Goal: Find specific page/section

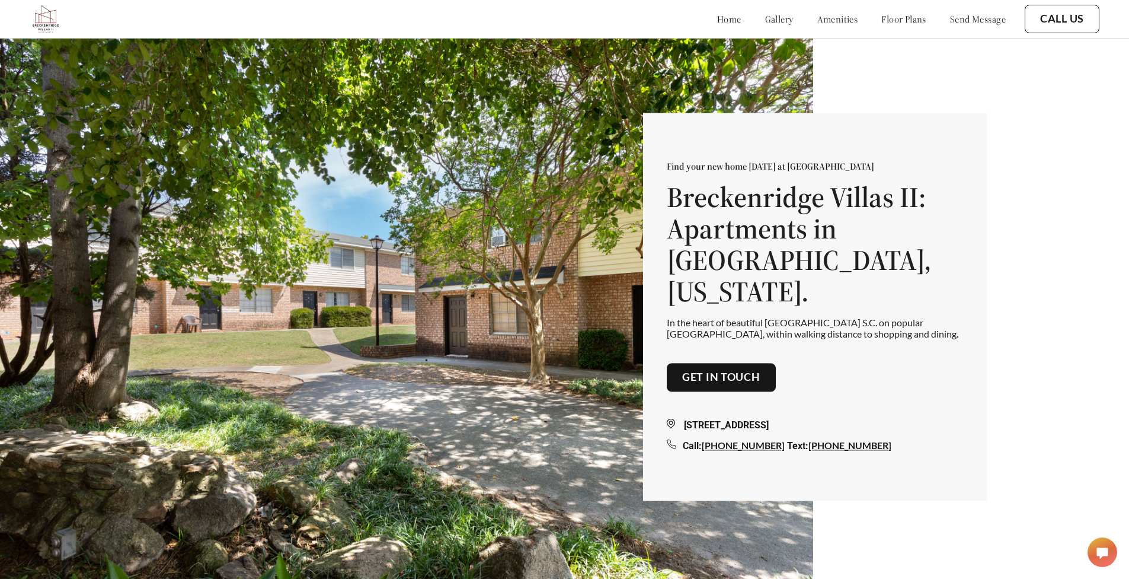
click at [927, 15] on link "floor plans" at bounding box center [903, 19] width 45 height 12
